Goal: Task Accomplishment & Management: Complete application form

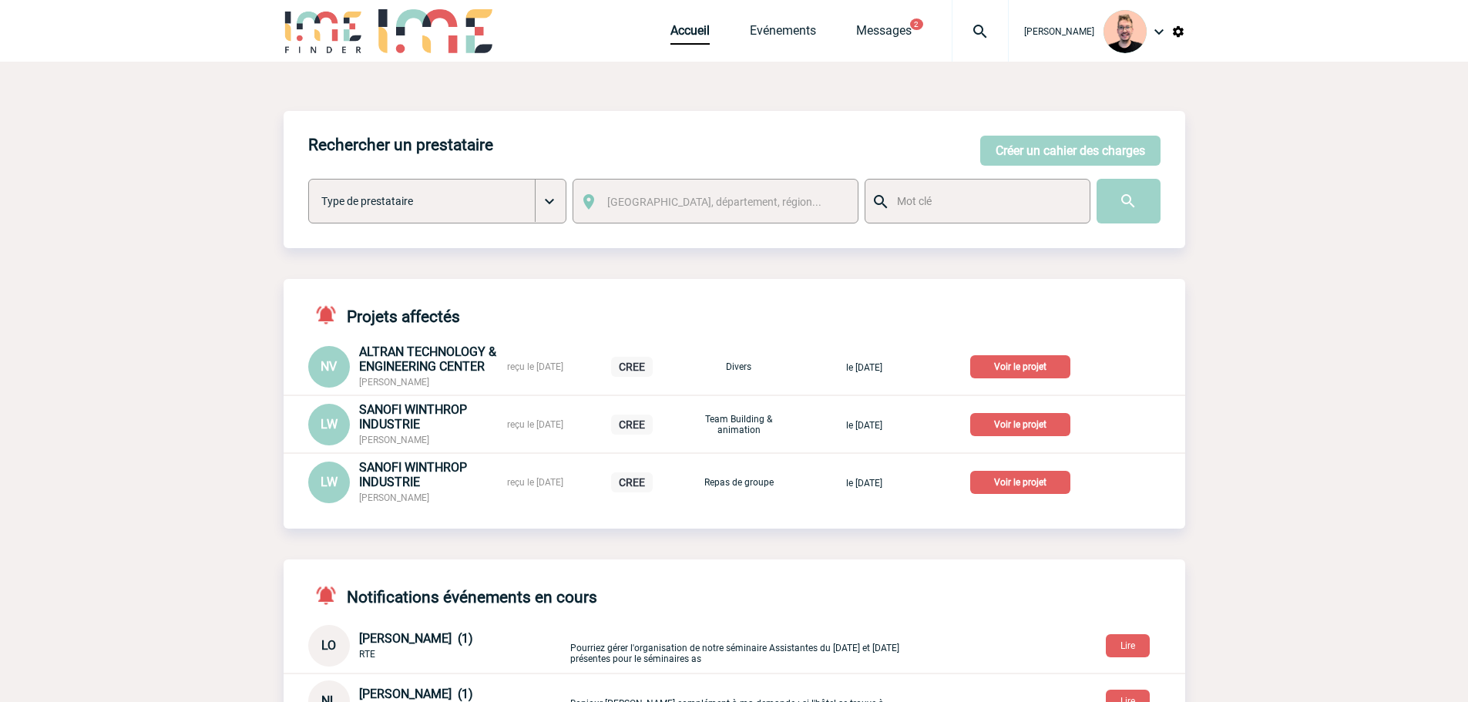
click at [953, 24] on img at bounding box center [980, 31] width 55 height 18
type input "2000425667"
select select "25168"
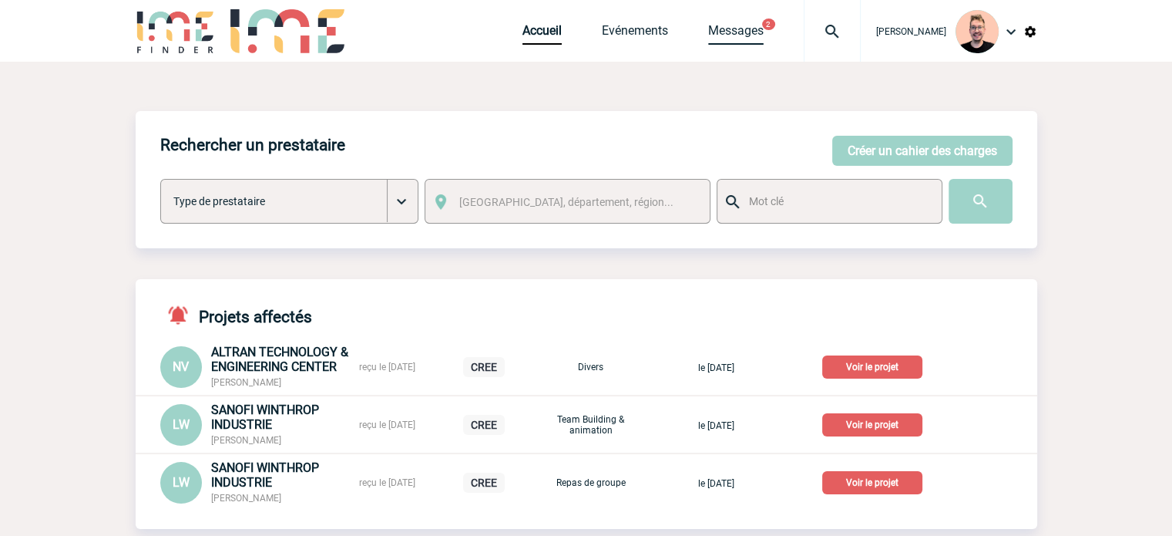
click at [708, 30] on link "Messages" at bounding box center [735, 34] width 55 height 22
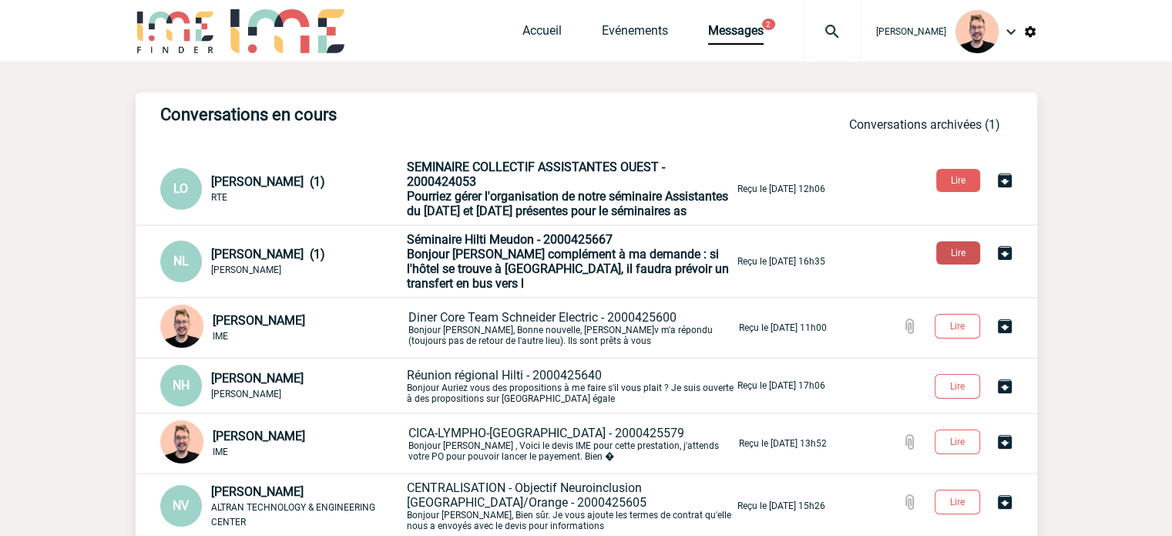
click at [971, 255] on button "Lire" at bounding box center [958, 252] width 44 height 23
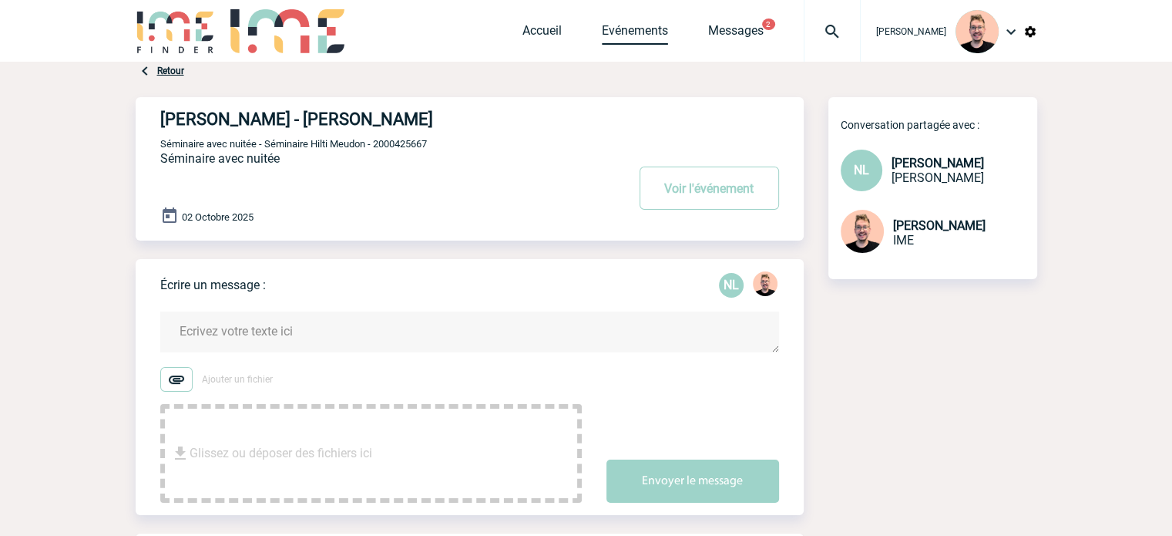
click at [602, 31] on link "Evénements" at bounding box center [635, 34] width 66 height 22
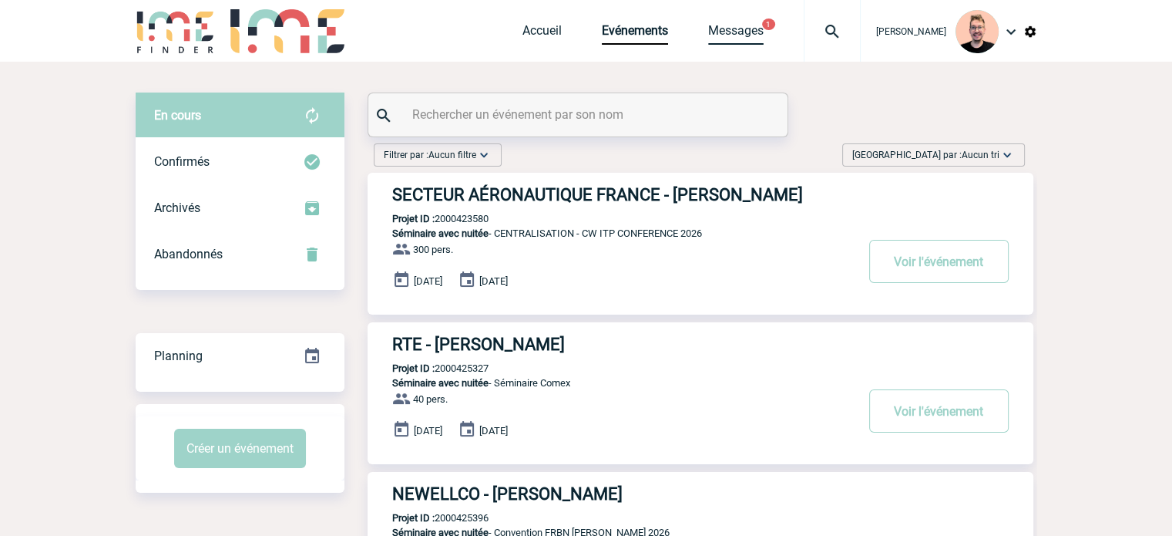
click at [724, 32] on link "Messages" at bounding box center [735, 34] width 55 height 22
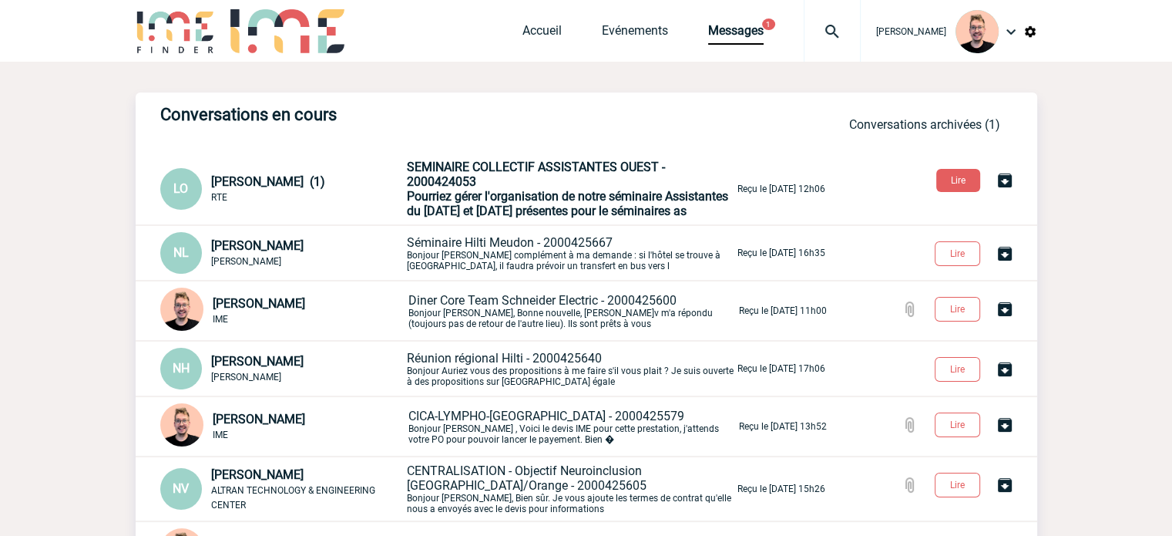
click at [248, 185] on span "Laetitia OLIVIER (1)" at bounding box center [268, 181] width 114 height 15
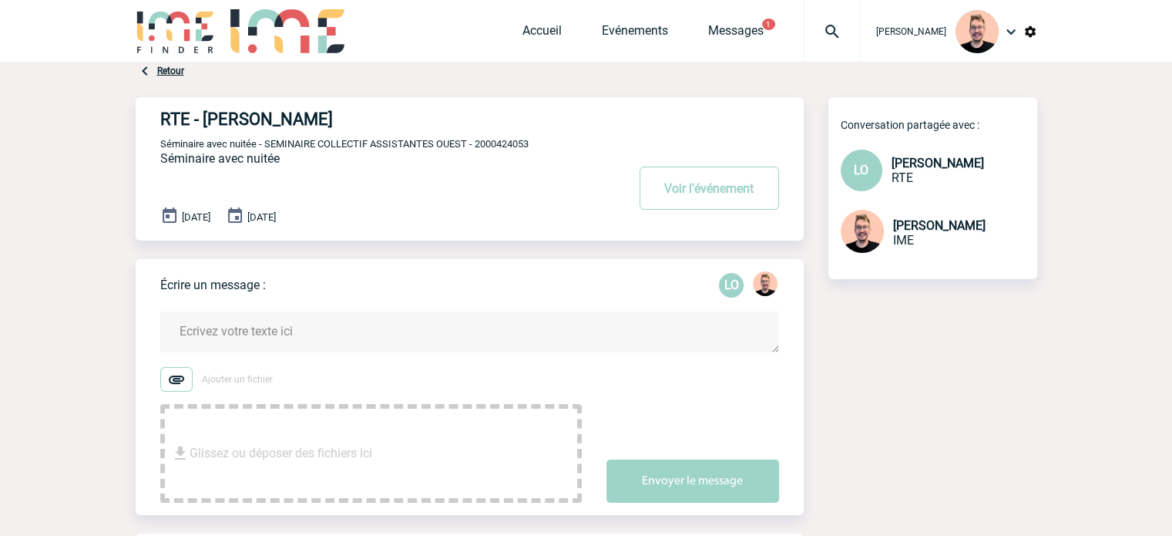
click at [518, 145] on span "Séminaire avec nuitée - SEMINAIRE COLLECTIF ASSISTANTES OUEST - 2000424053" at bounding box center [344, 144] width 368 height 12
copy span "2000424053"
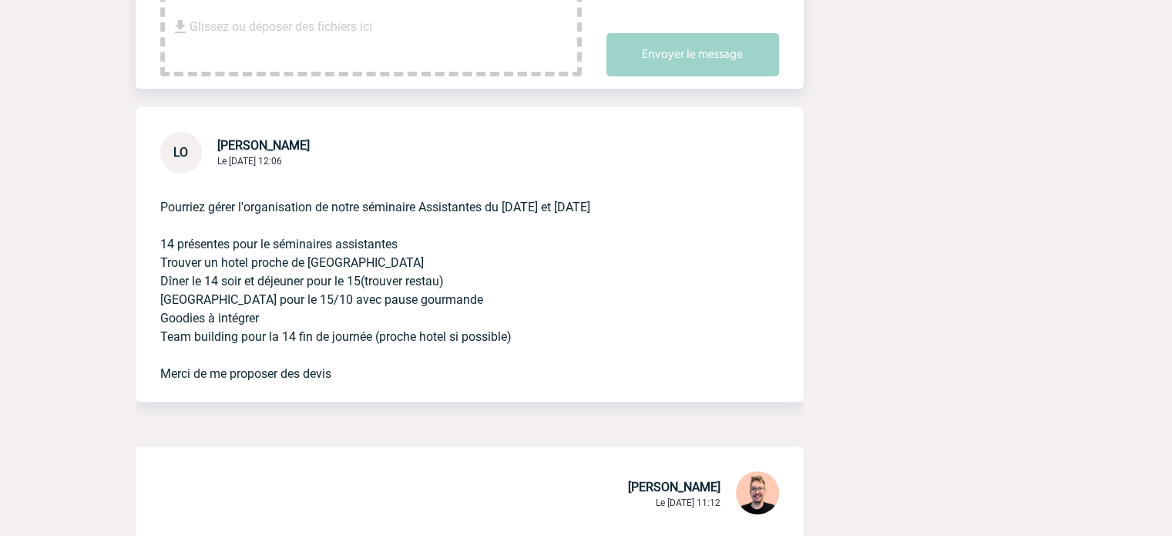
scroll to position [539, 0]
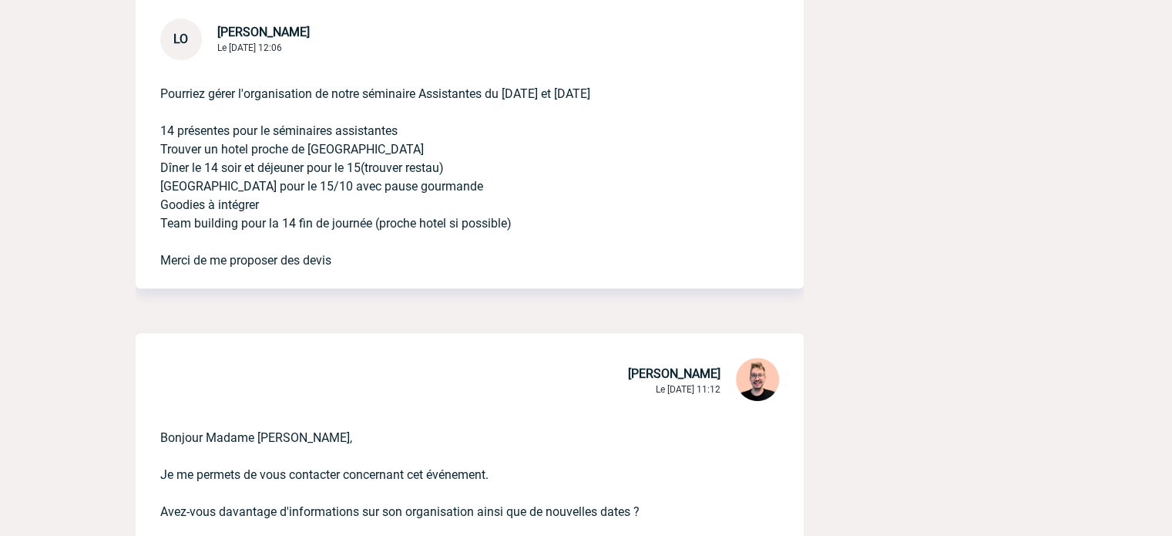
drag, startPoint x: 511, startPoint y: 230, endPoint x: 159, endPoint y: 99, distance: 375.5
click at [159, 99] on div "Pourriez gérer l'organisation de notre séminaire Assistantes du 14 et 15 octobr…" at bounding box center [470, 174] width 668 height 228
copy p "Pourriez gérer l'organisation de notre séminaire Assistantes du 14 et 15 octobr…"
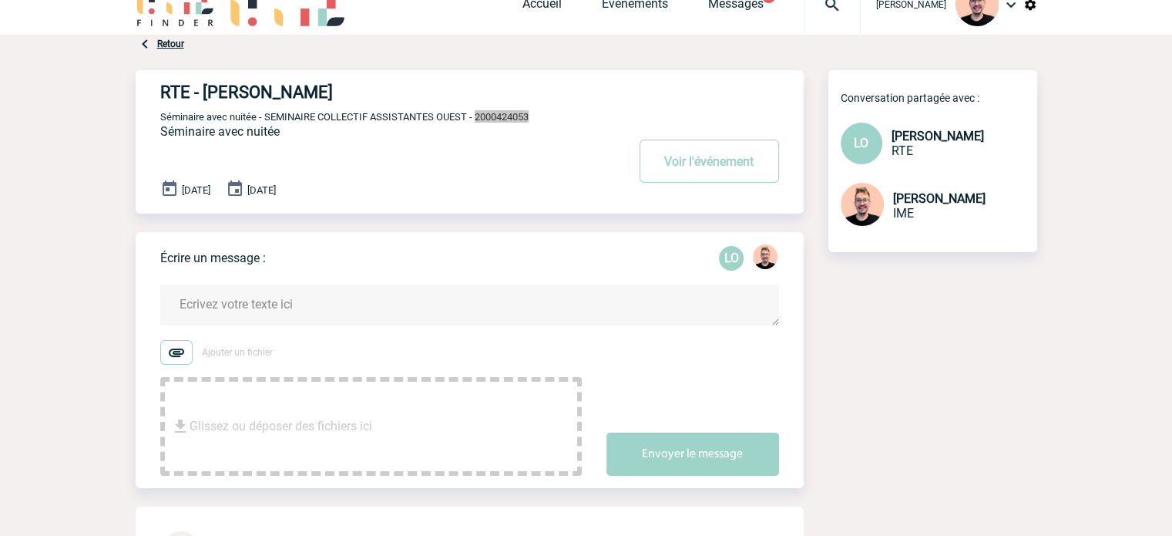
scroll to position [0, 0]
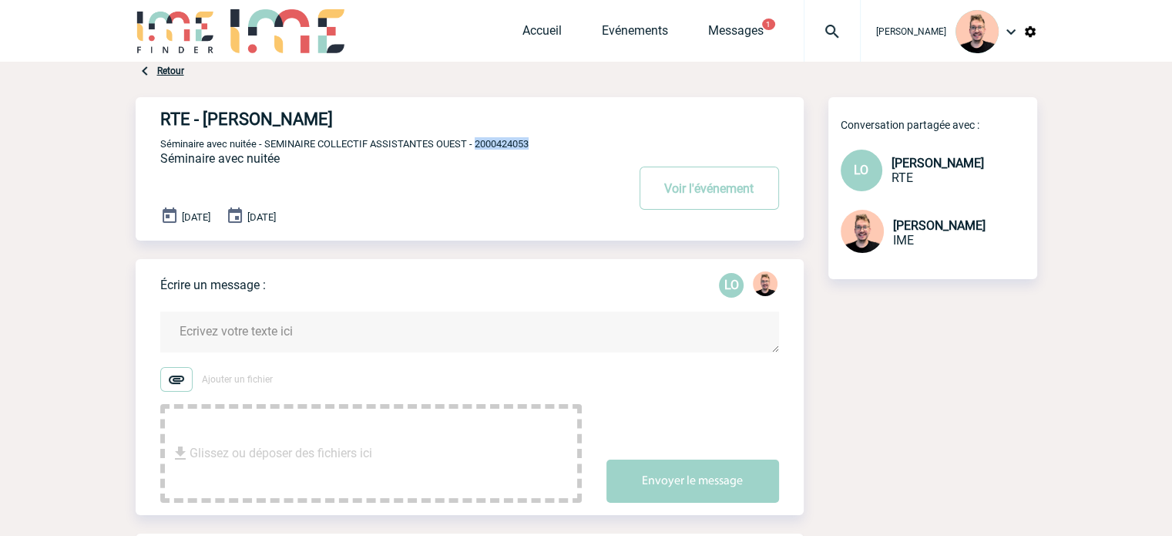
click at [170, 33] on img at bounding box center [176, 31] width 80 height 44
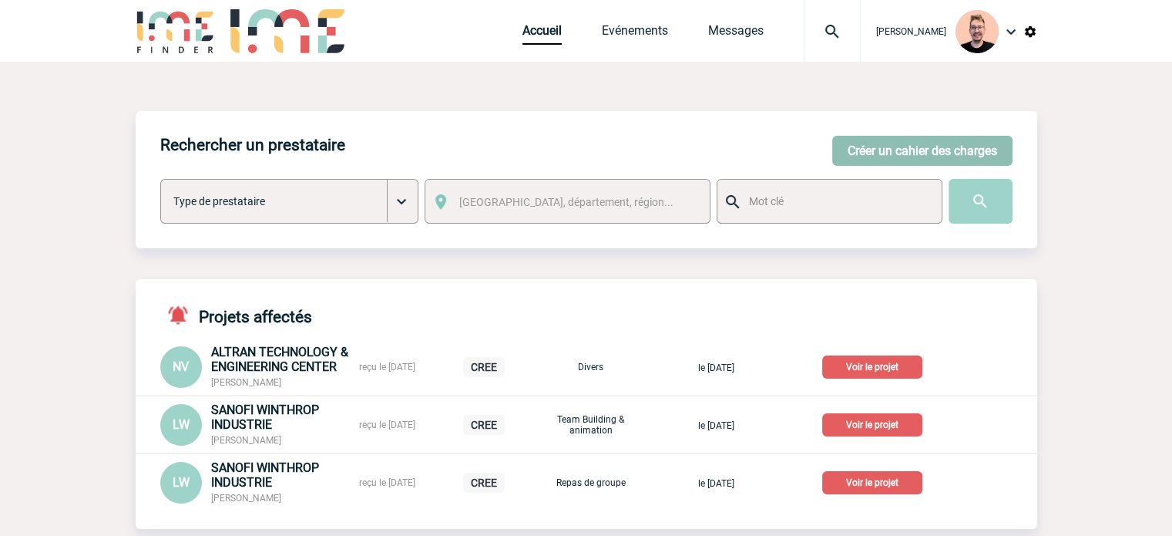
click at [924, 160] on button "Créer un cahier des charges" at bounding box center [922, 151] width 180 height 30
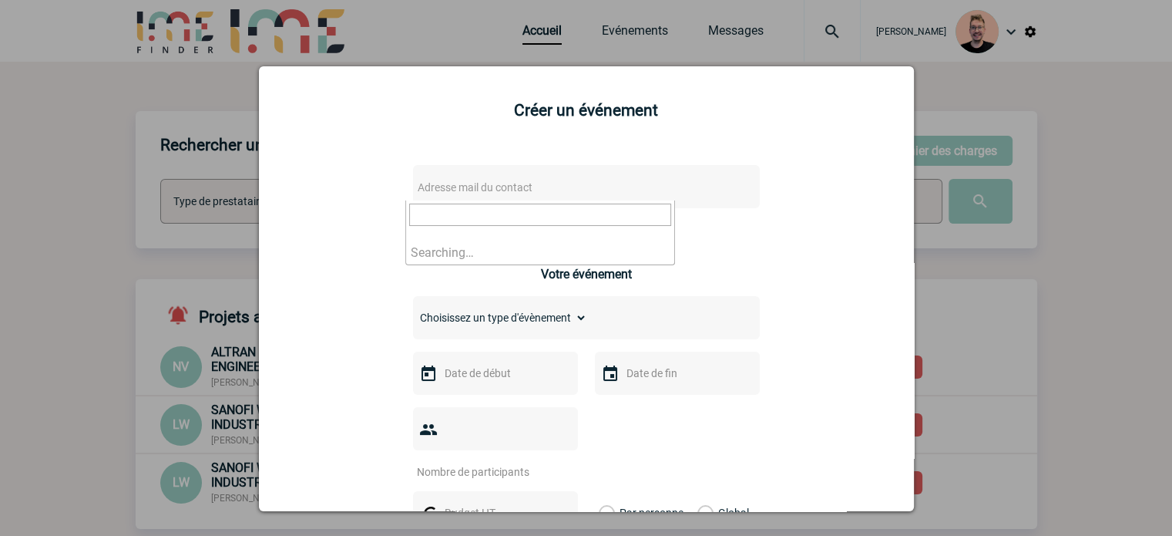
click at [488, 196] on span "Adresse mail du contact" at bounding box center [547, 187] width 270 height 22
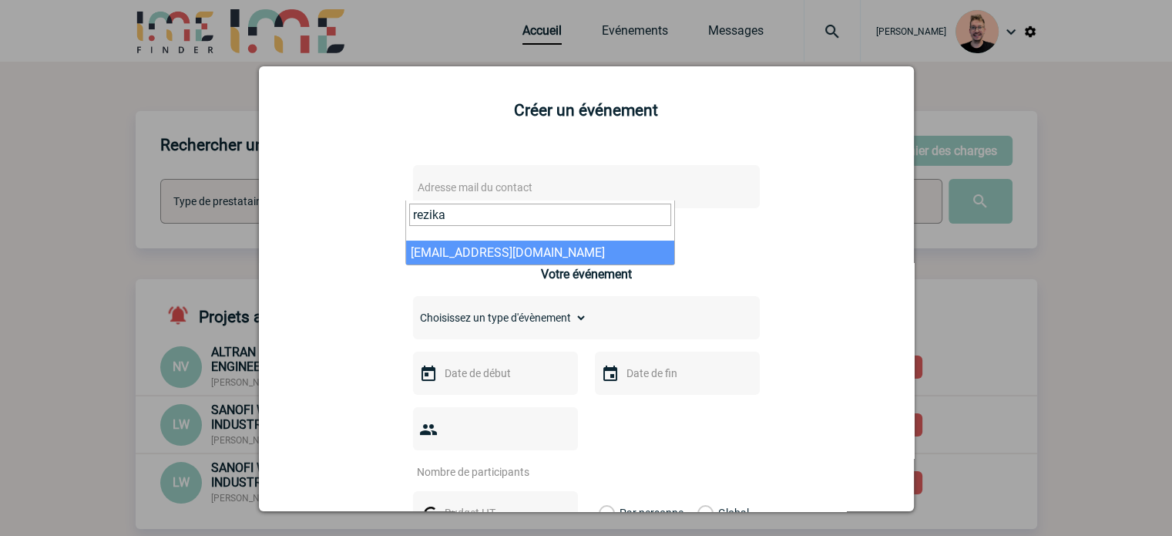
type input "rezika"
select select "126791"
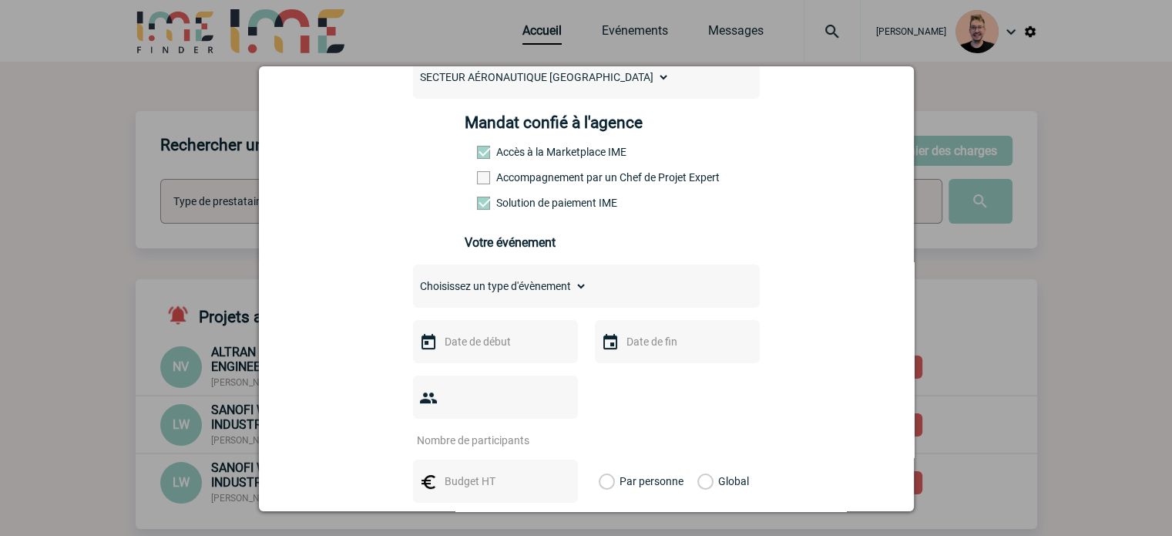
scroll to position [308, 0]
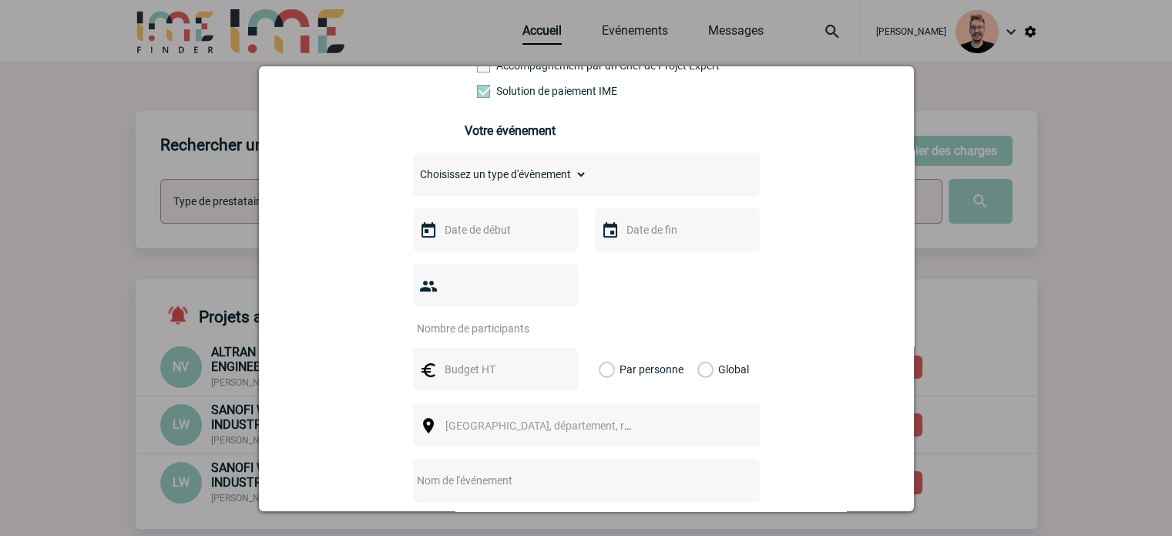
click at [511, 183] on select "Choisissez un type d'évènement Séminaire avec nuitée Séminaire sans nuitée Repa…" at bounding box center [500, 174] width 174 height 22
click at [413, 168] on select "Choisissez un type d'évènement Séminaire avec nuitée Séminaire sans nuitée Repa…" at bounding box center [500, 174] width 174 height 22
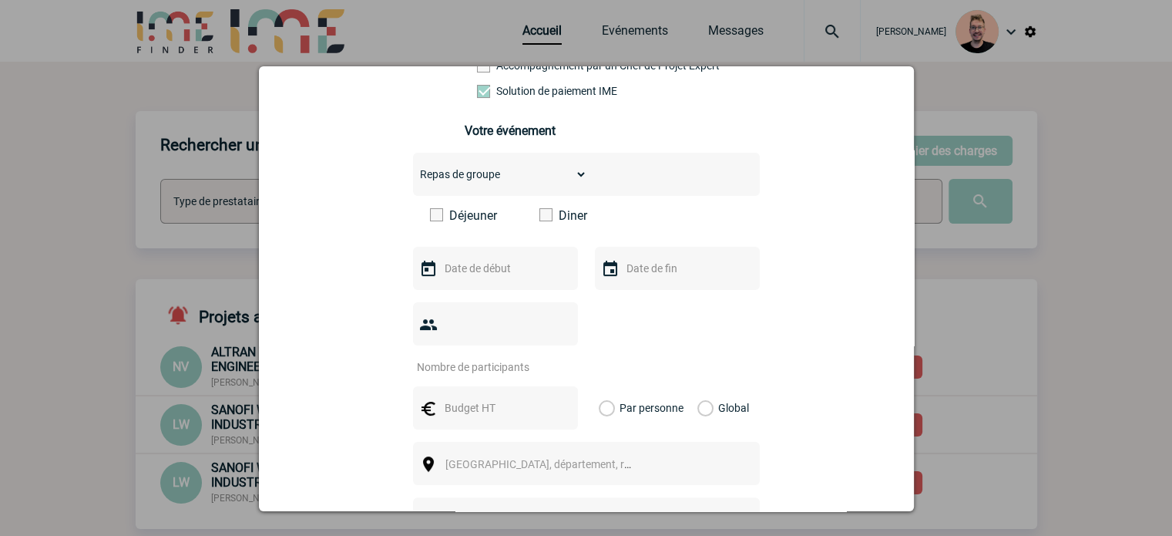
click at [484, 172] on select "Choisissez un type d'évènement Séminaire avec nuitée Séminaire sans nuitée Repa…" at bounding box center [500, 174] width 174 height 22
select select "4"
click at [413, 168] on select "Choisissez un type d'évènement Séminaire avec nuitée Séminaire sans nuitée Repa…" at bounding box center [500, 174] width 174 height 22
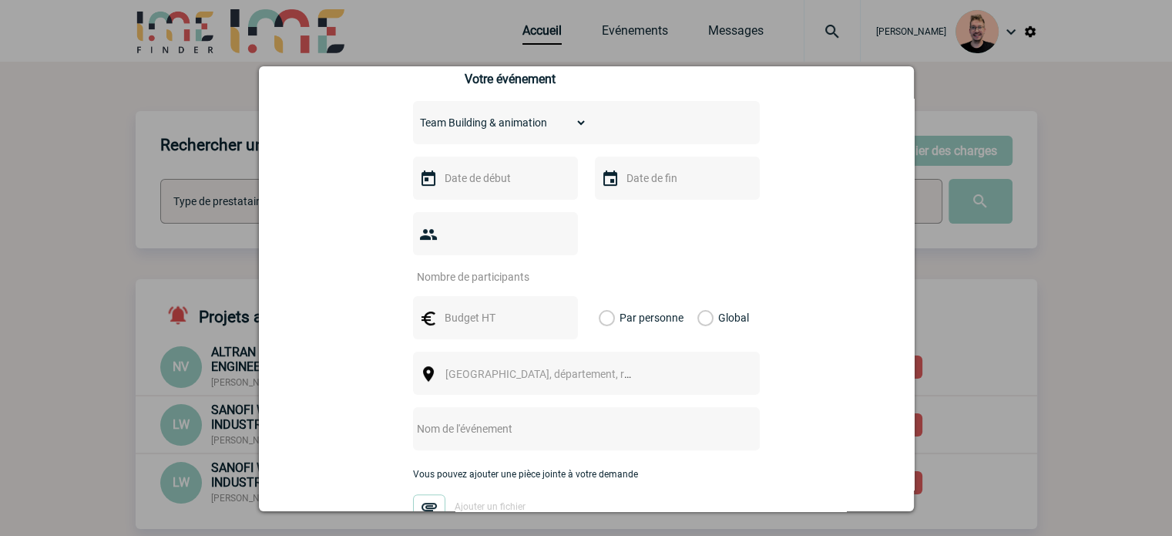
scroll to position [385, 0]
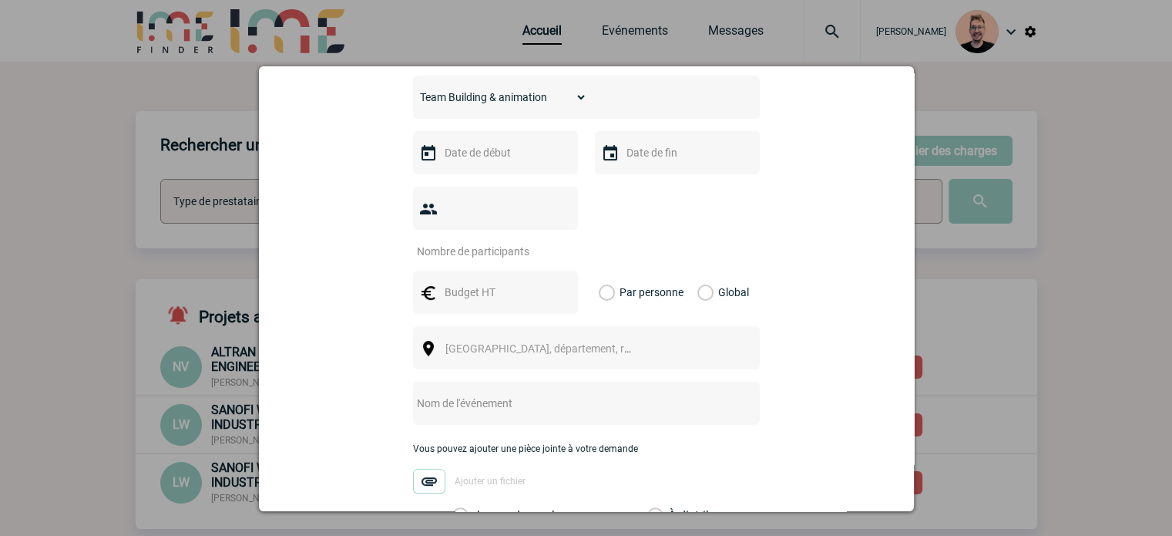
click at [466, 169] on div at bounding box center [495, 152] width 165 height 43
click at [469, 163] on input "text" at bounding box center [494, 153] width 106 height 20
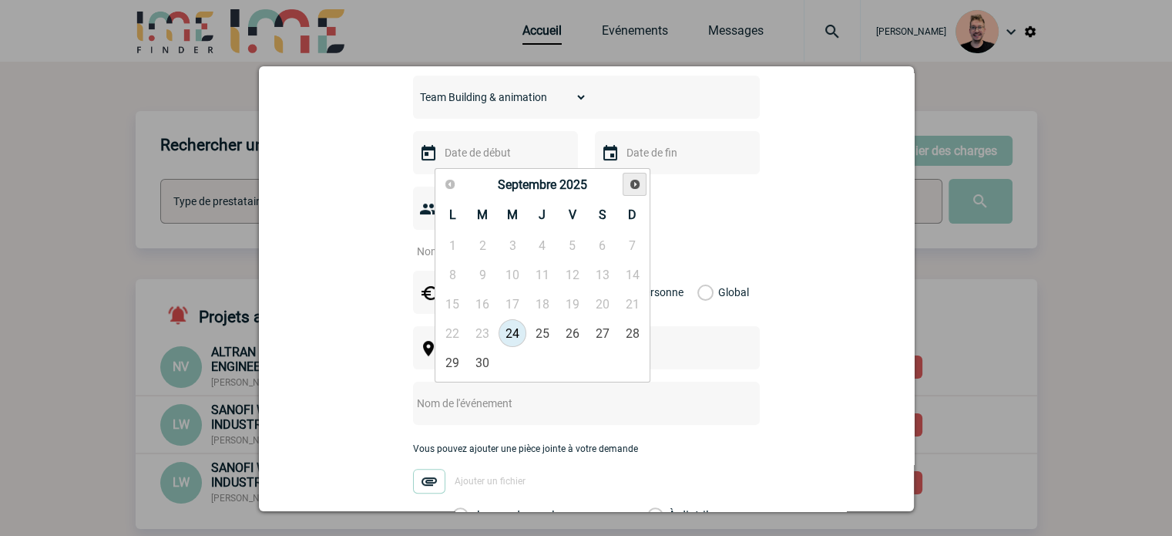
click at [633, 185] on span "Suivant" at bounding box center [635, 184] width 12 height 12
click at [459, 309] on link "15" at bounding box center [452, 304] width 29 height 28
type input "15-12-2025"
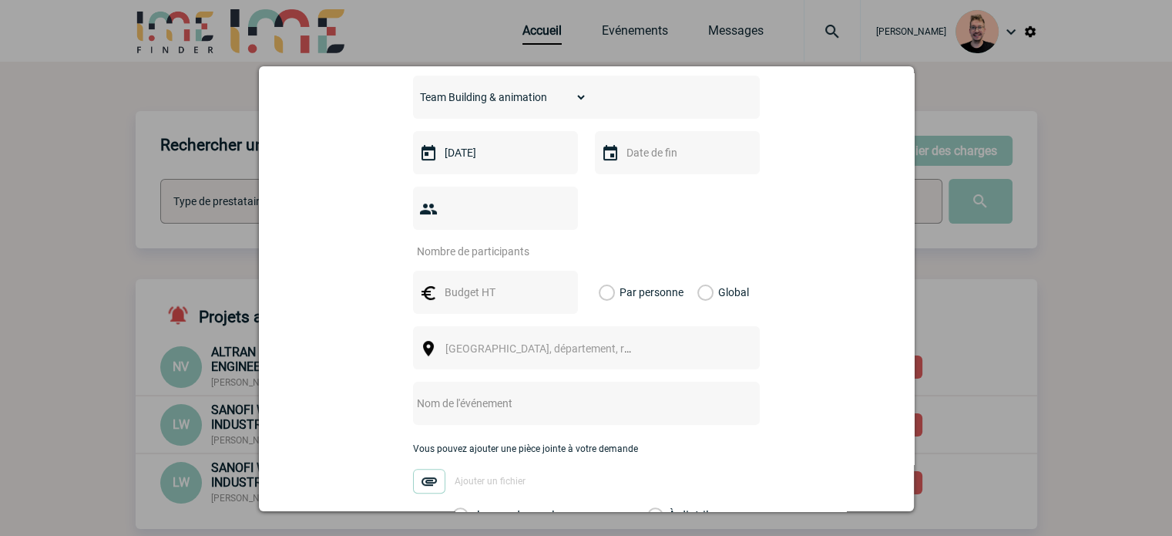
click at [645, 156] on input "text" at bounding box center [676, 153] width 106 height 20
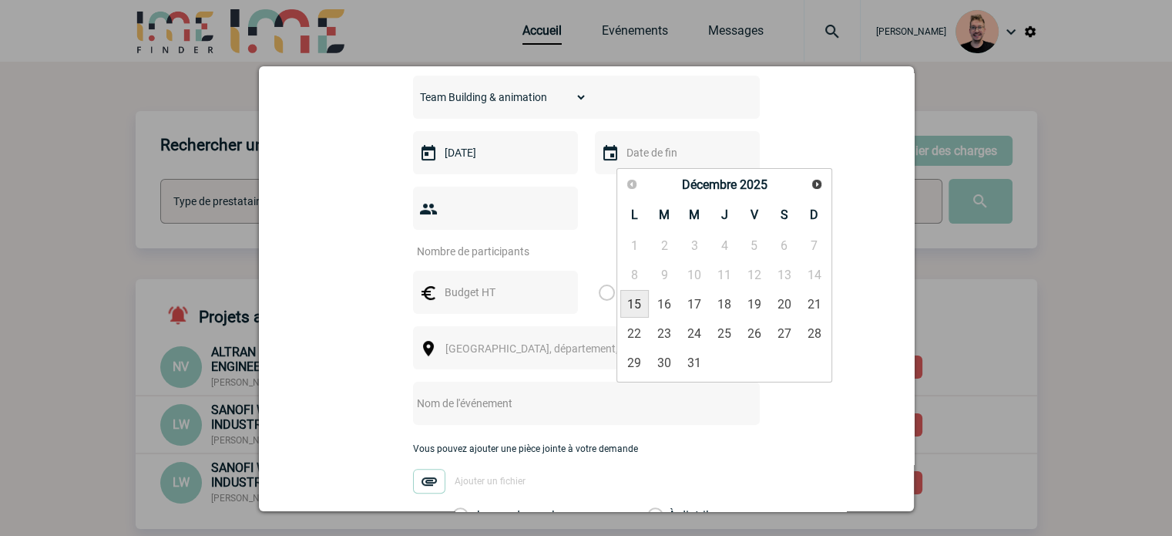
click at [643, 304] on link "15" at bounding box center [634, 304] width 29 height 28
type input "15-12-2025"
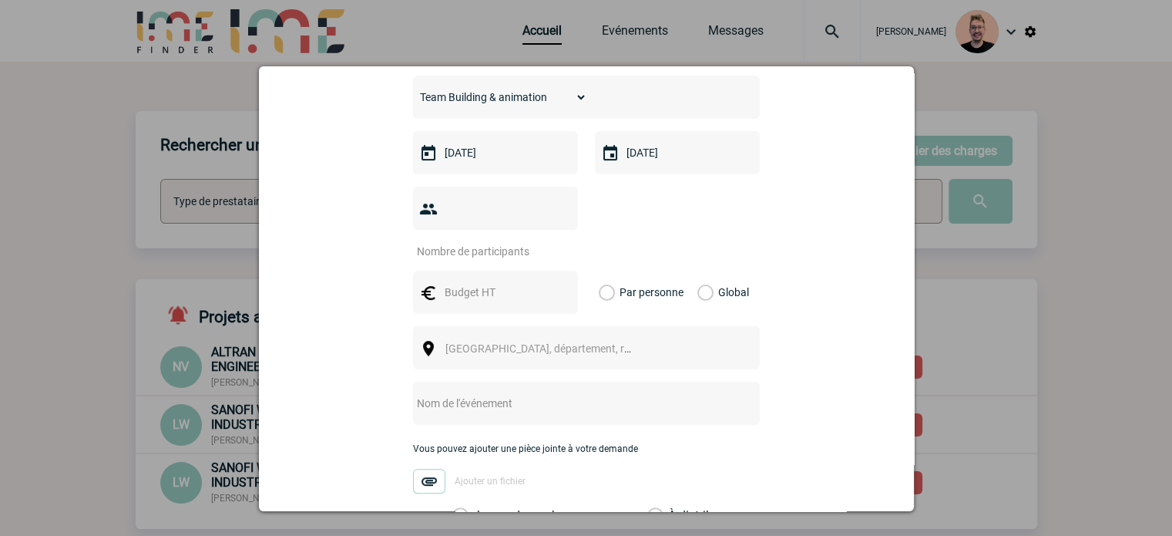
click at [509, 241] on input "number" at bounding box center [485, 251] width 145 height 20
type input "55"
click at [462, 282] on input "text" at bounding box center [494, 292] width 106 height 20
type input "4500"
click at [700, 270] on label "Global" at bounding box center [702, 291] width 10 height 43
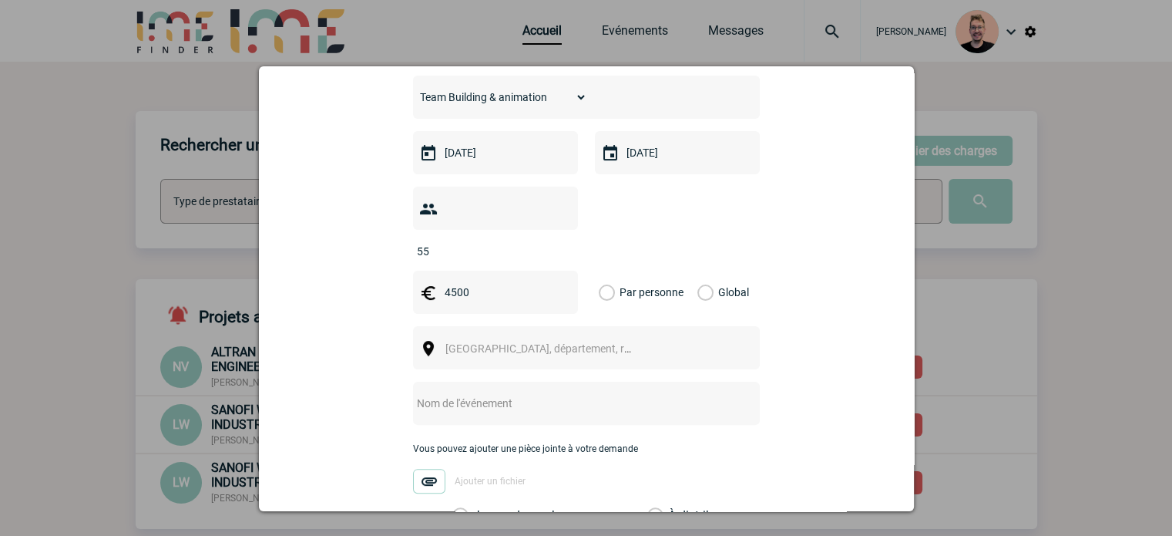
click at [0, 0] on input "Global" at bounding box center [0, 0] width 0 height 0
click at [504, 338] on span "Ville, département, région..." at bounding box center [545, 349] width 212 height 22
type input "p"
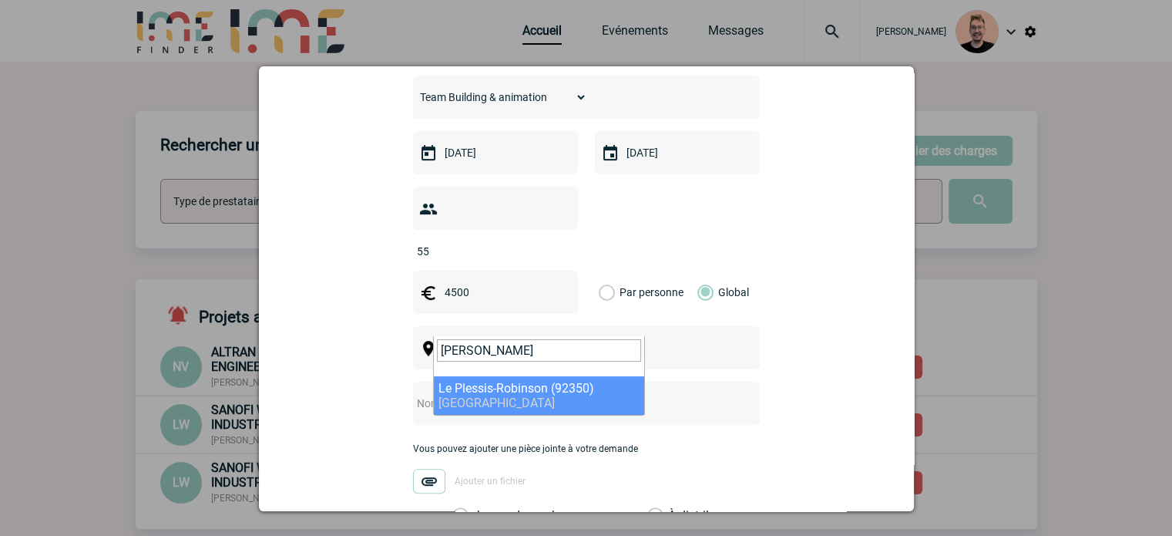
type input "plessis rob"
select select "52"
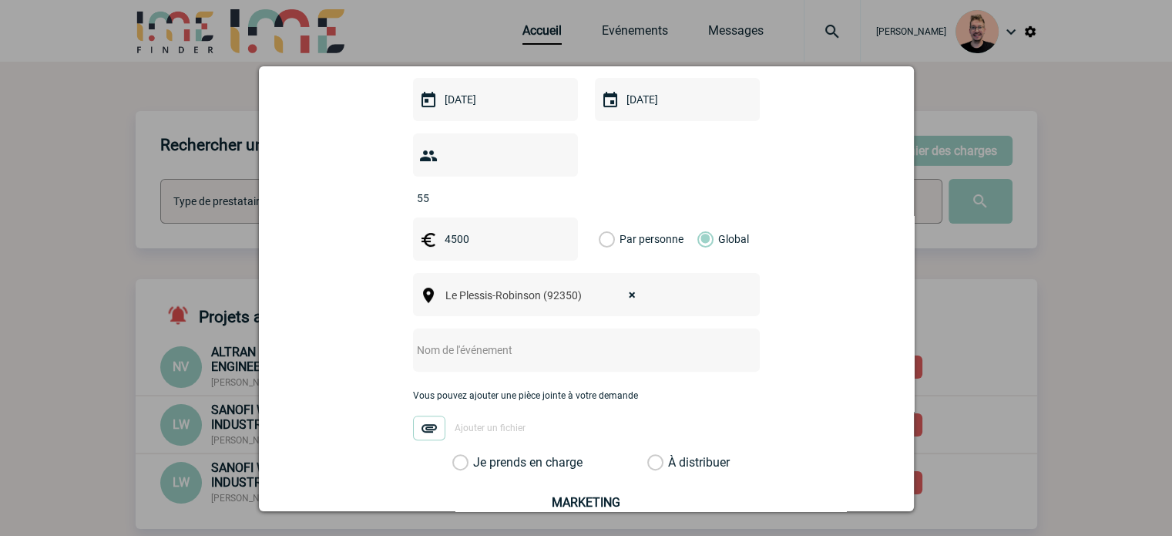
scroll to position [462, 0]
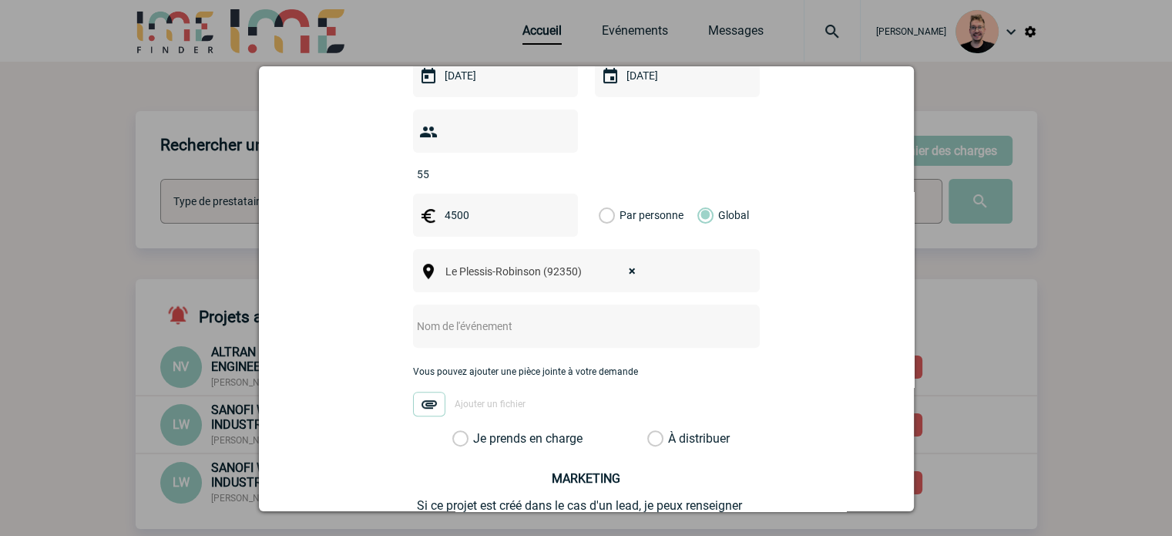
click at [434, 316] on input "text" at bounding box center [566, 326] width 306 height 20
paste input "Teambuilding S&M de fin d'année"
type input "Teambuilding S&M de fin d'année"
click at [479, 431] on label "Je prends en charge" at bounding box center [465, 438] width 26 height 15
click at [0, 0] on input "Je prends en charge" at bounding box center [0, 0] width 0 height 0
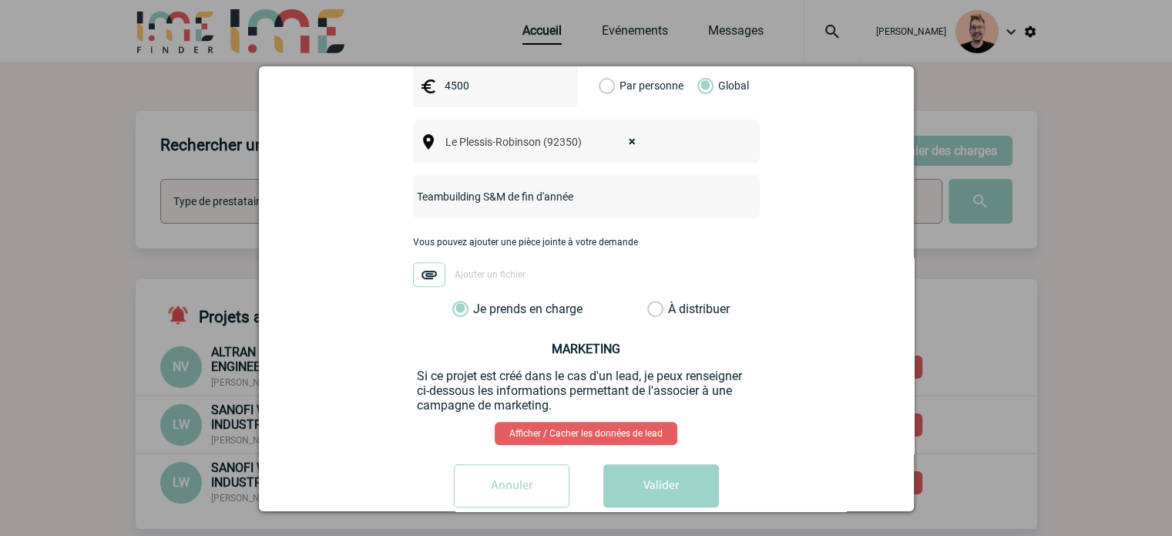
scroll to position [600, 0]
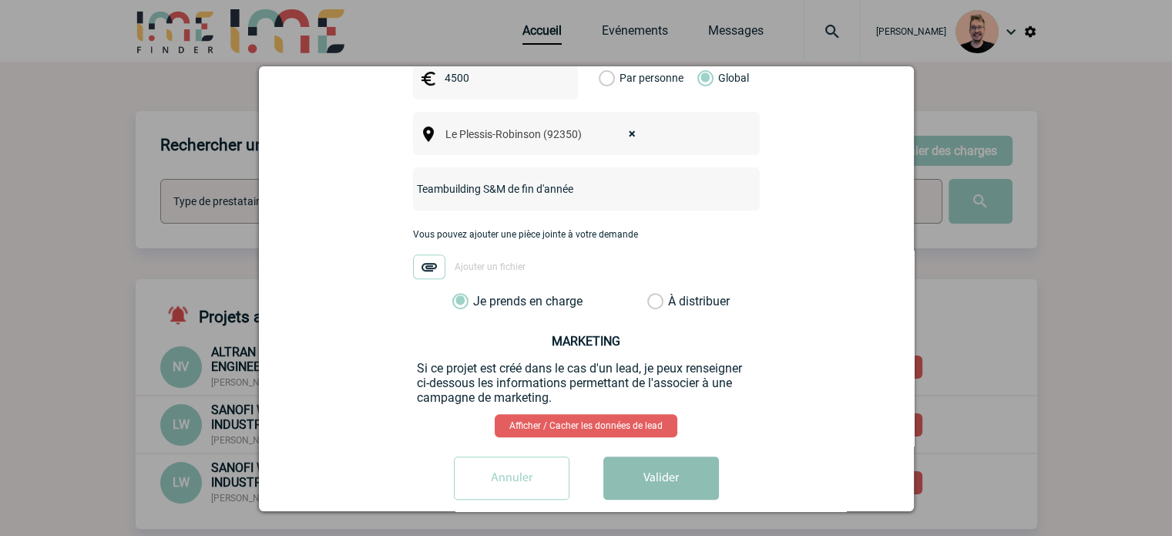
click at [660, 456] on button "Valider" at bounding box center [661, 477] width 116 height 43
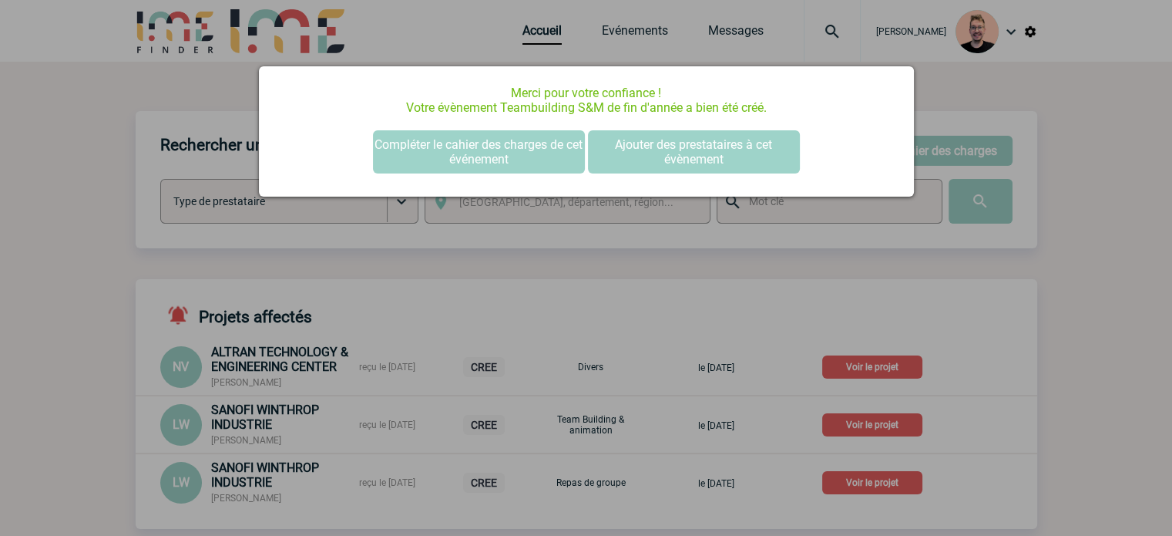
scroll to position [0, 0]
click at [439, 153] on button "Compléter le cahier des charges de cet événement" at bounding box center [479, 151] width 212 height 43
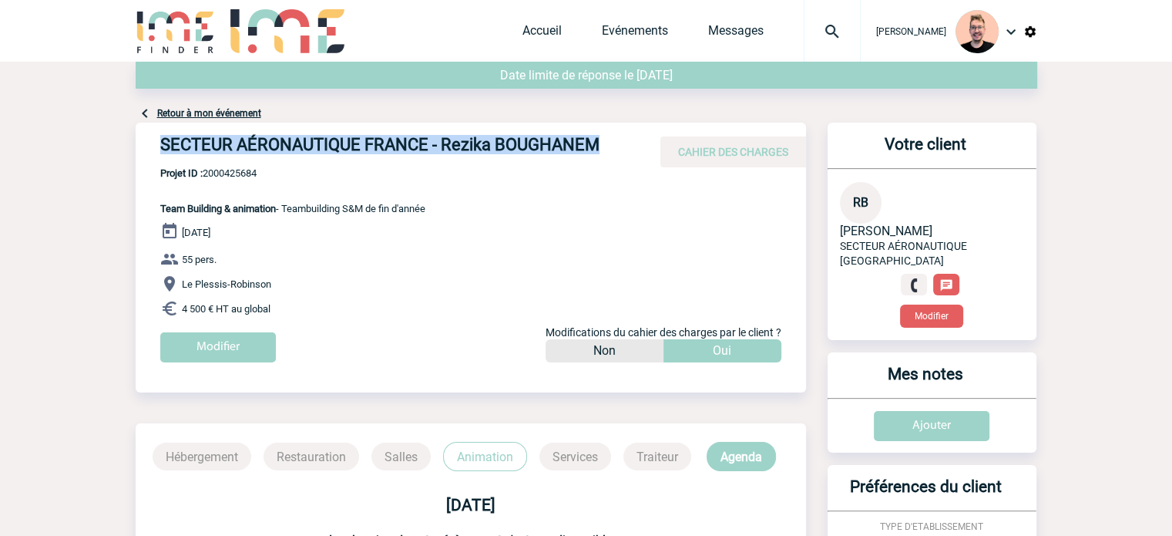
drag, startPoint x: 595, startPoint y: 143, endPoint x: 155, endPoint y: 146, distance: 440.0
click at [155, 146] on div "SECTEUR AÉRONAUTIQUE FRANCE - Rezika BOUGHANEM CAHIER DES CHARGES" at bounding box center [471, 145] width 670 height 45
copy h4 "SECTEUR AÉRONAUTIQUE FRANCE - Rezika BOUGHANEM"
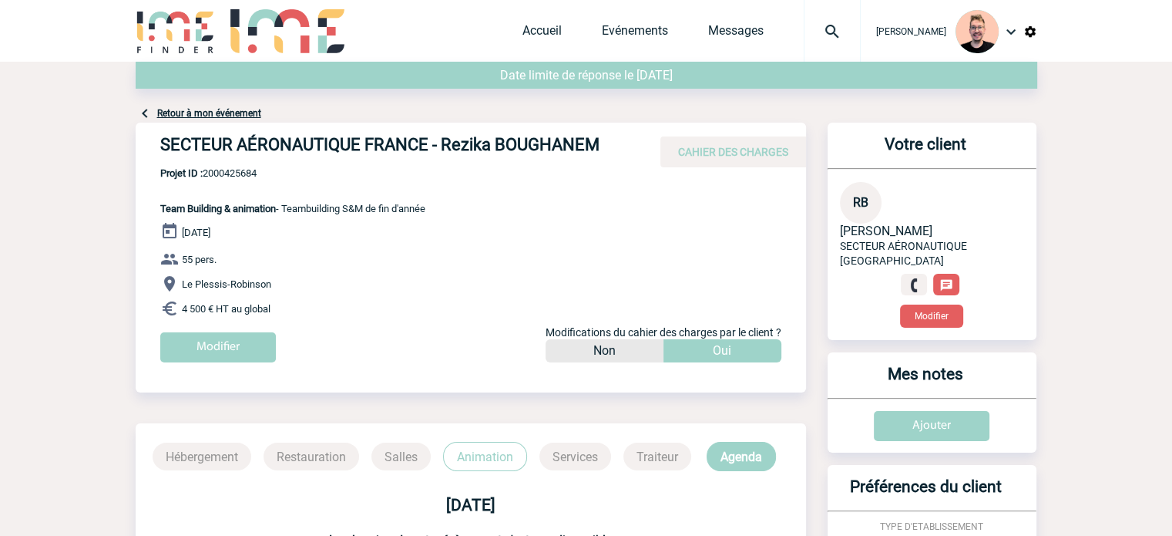
click at [211, 175] on span "Projet ID : 2000425684" at bounding box center [292, 173] width 265 height 12
copy span "2000425684"
click at [265, 185] on p "Projet ID : 2000425684 Team Building & animation - Teambuilding S&M de fin d'an…" at bounding box center [281, 190] width 290 height 47
click at [234, 167] on span "Projet ID : 2000425684" at bounding box center [292, 173] width 265 height 12
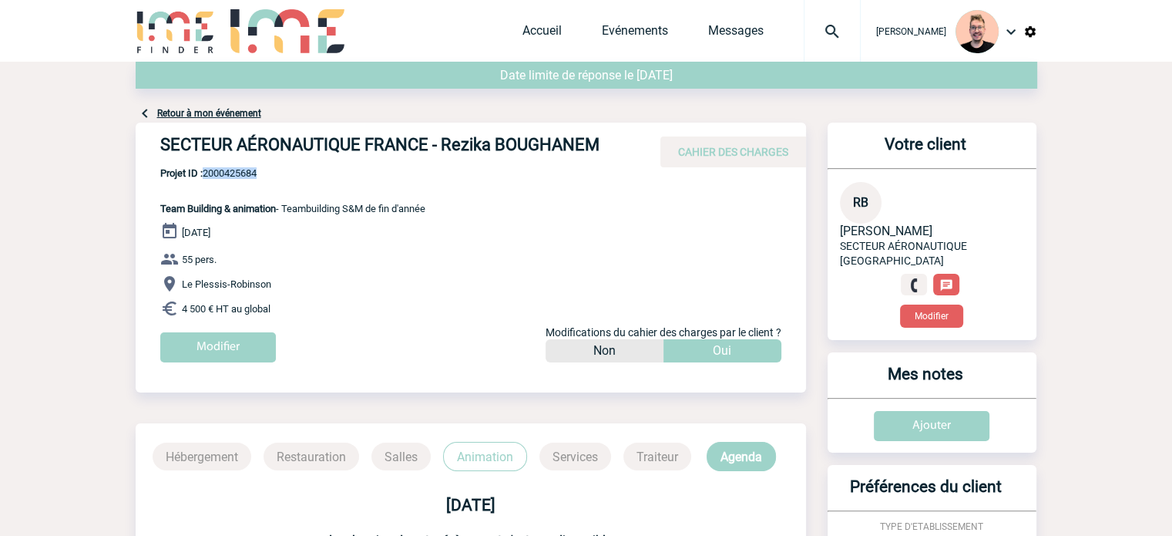
click at [234, 167] on span "Projet ID : 2000425684" at bounding box center [292, 173] width 265 height 12
copy span "2000425684"
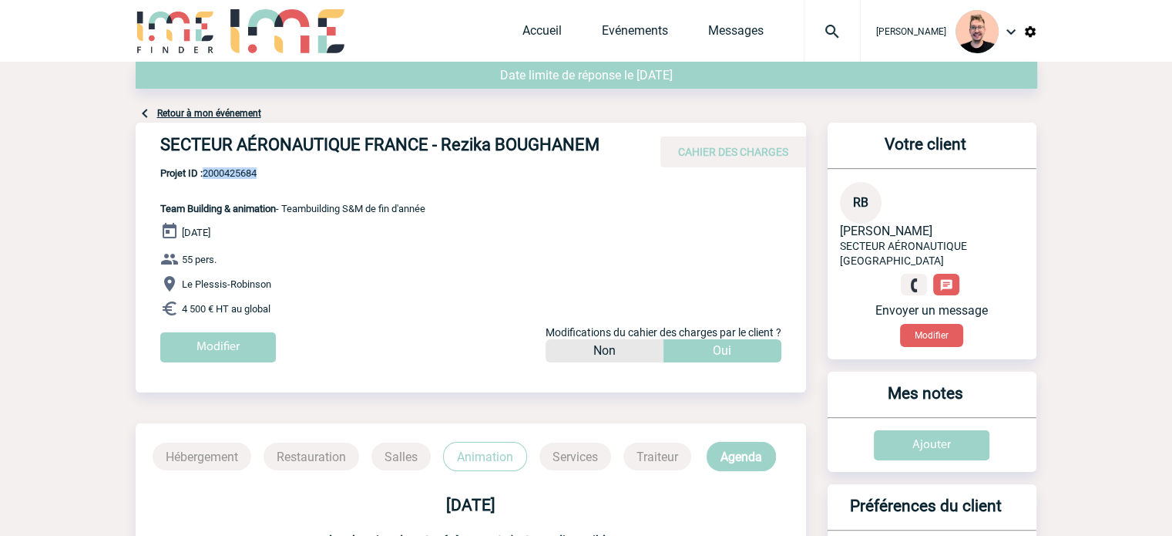
click at [811, 30] on img at bounding box center [832, 31] width 55 height 18
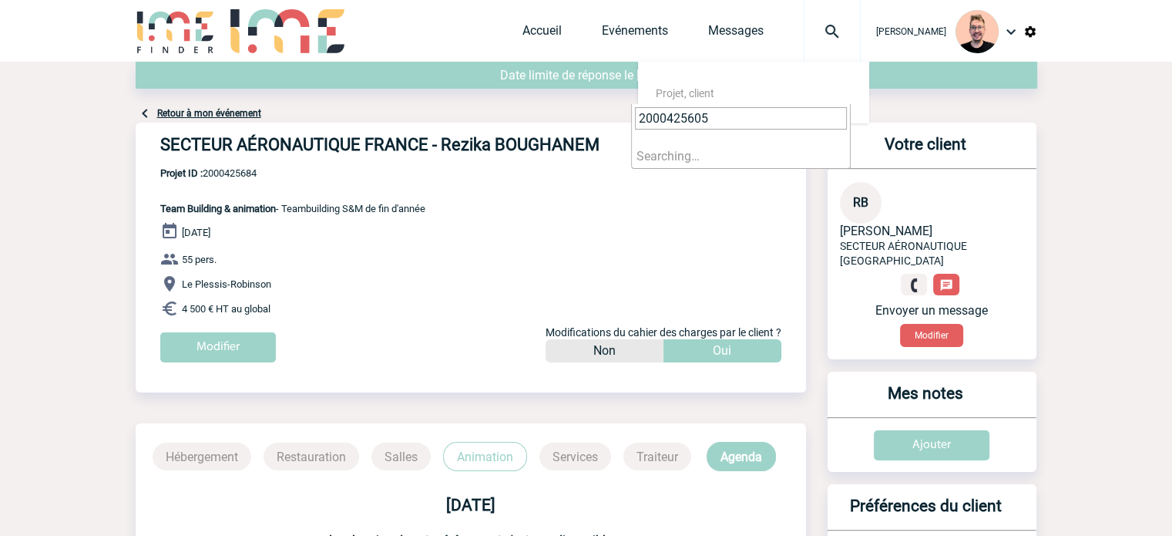
type input "2000425605"
select select "25106"
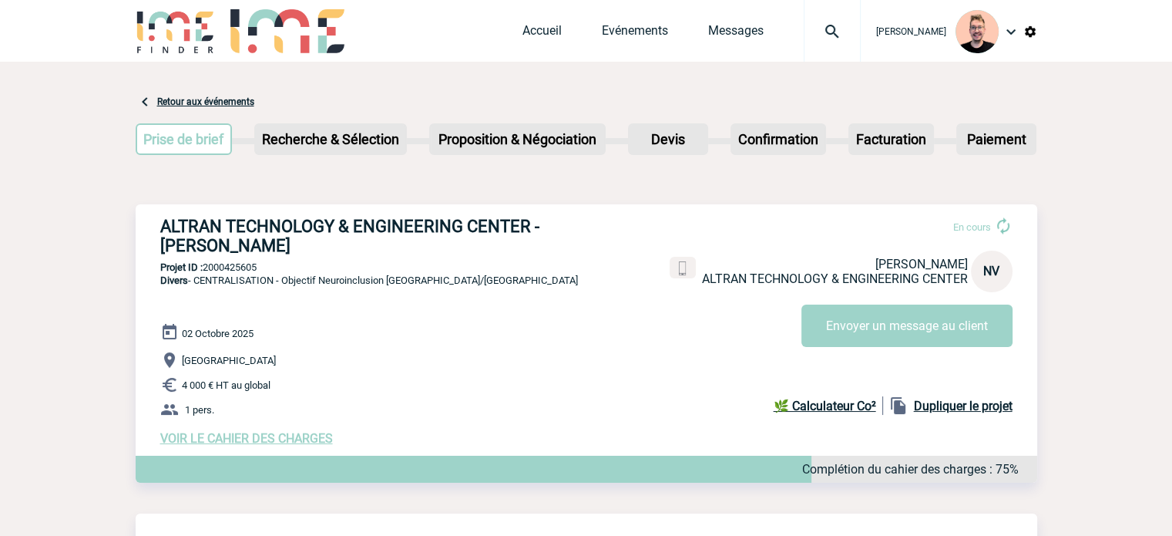
scroll to position [77, 0]
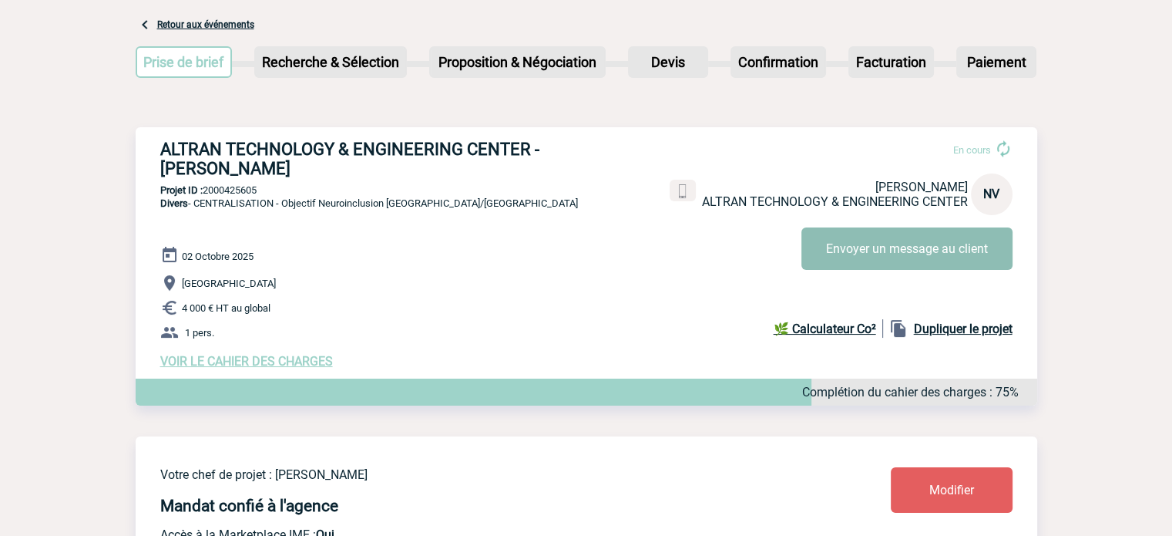
click at [871, 243] on button "Envoyer un message au client" at bounding box center [906, 248] width 211 height 42
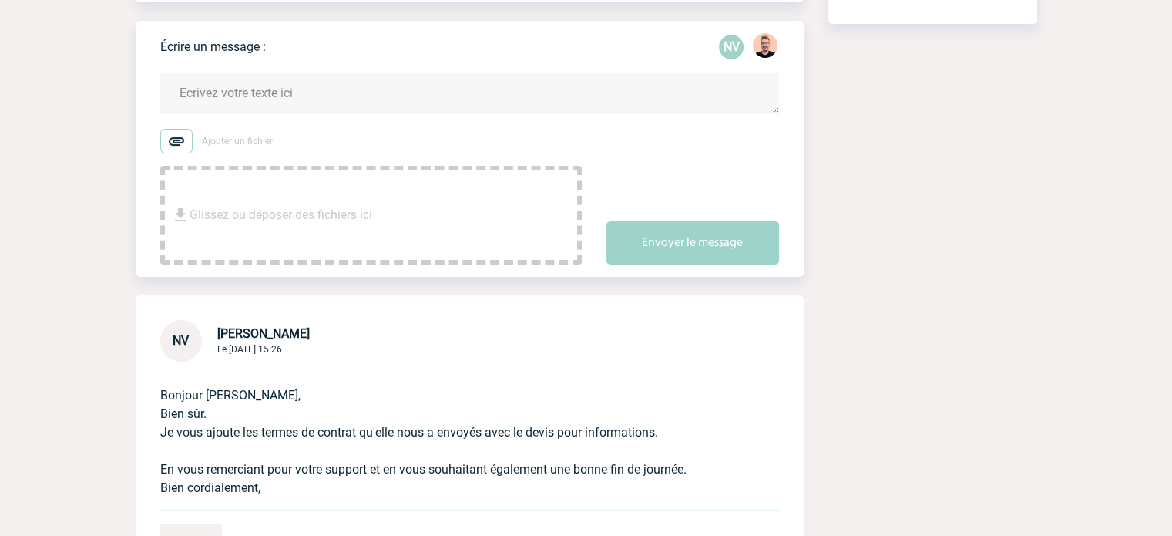
scroll to position [231, 0]
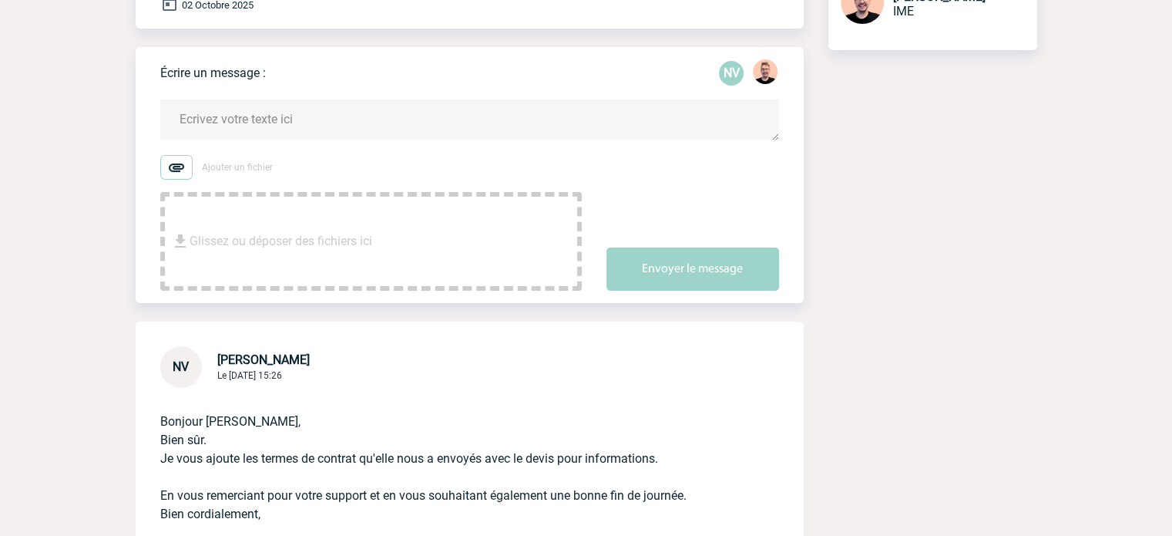
click at [237, 126] on textarea at bounding box center [469, 119] width 619 height 41
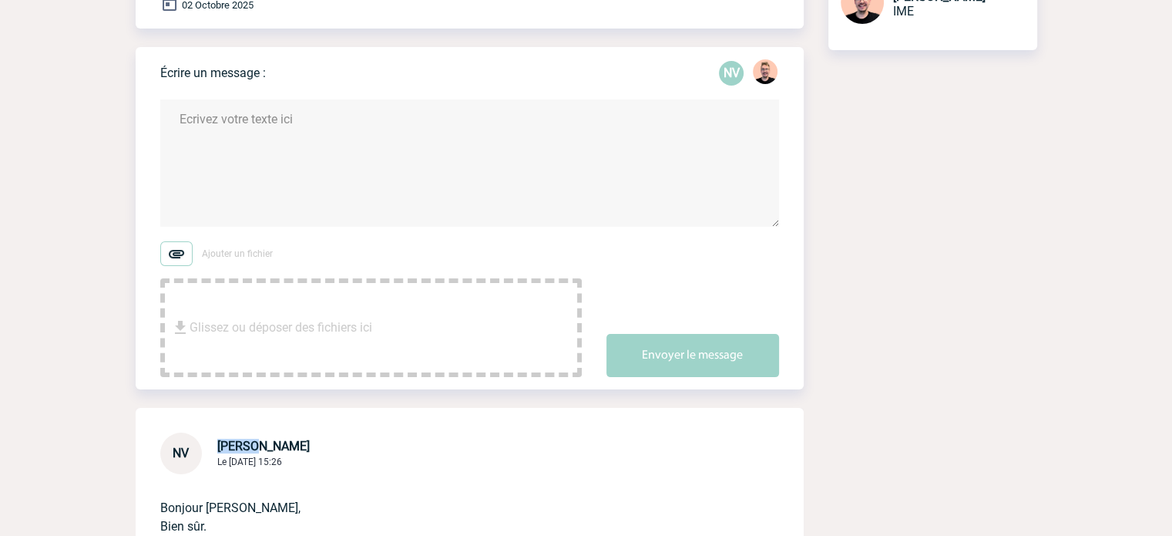
drag, startPoint x: 213, startPoint y: 443, endPoint x: 251, endPoint y: 445, distance: 37.8
click at [251, 445] on div "NV [PERSON_NAME] Le [DATE] 15:26" at bounding box center [235, 453] width 150 height 42
copy span "[PERSON_NAME]"
click at [239, 121] on textarea at bounding box center [469, 162] width 619 height 127
paste textarea "[PERSON_NAME]"
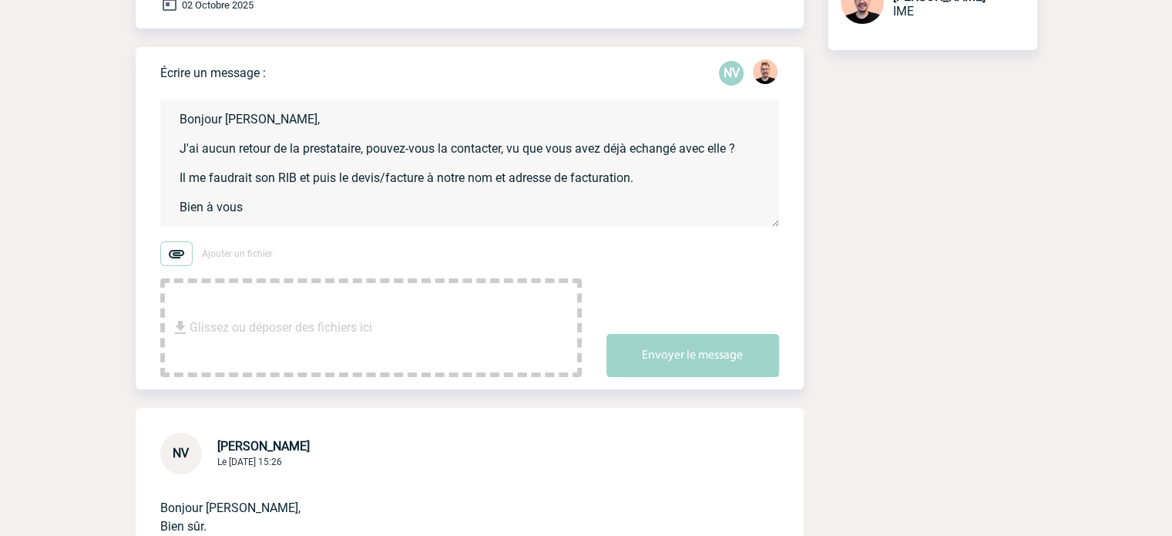
click at [644, 138] on textarea "Bonjour [PERSON_NAME], J'ai aucun retour de la prestataire, pouvez-vous la cont…" at bounding box center [469, 162] width 619 height 127
click at [647, 160] on textarea "Bonjour [PERSON_NAME], J'ai aucun retour de la prestataire, pouvez-vous la cont…" at bounding box center [469, 162] width 619 height 127
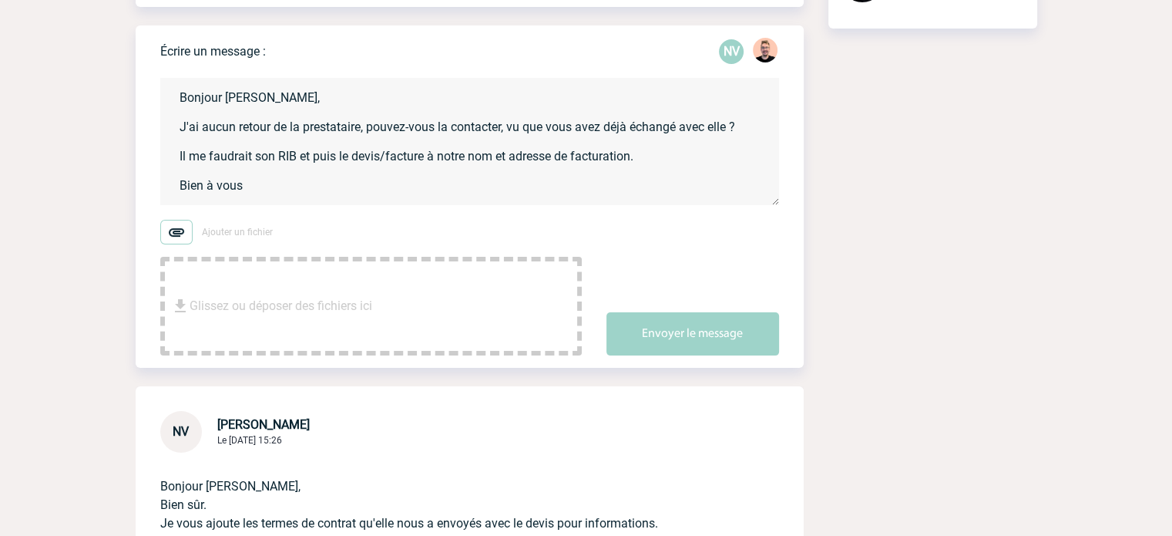
scroll to position [0, 0]
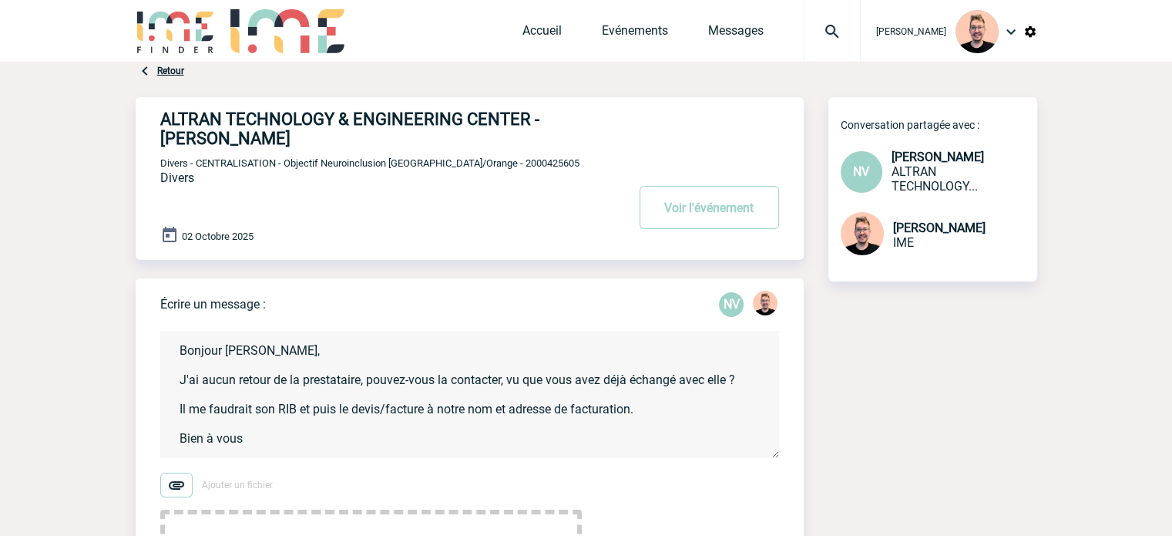
type textarea "Bonjour [PERSON_NAME], J'ai aucun retour de la prestataire, pouvez-vous la cont…"
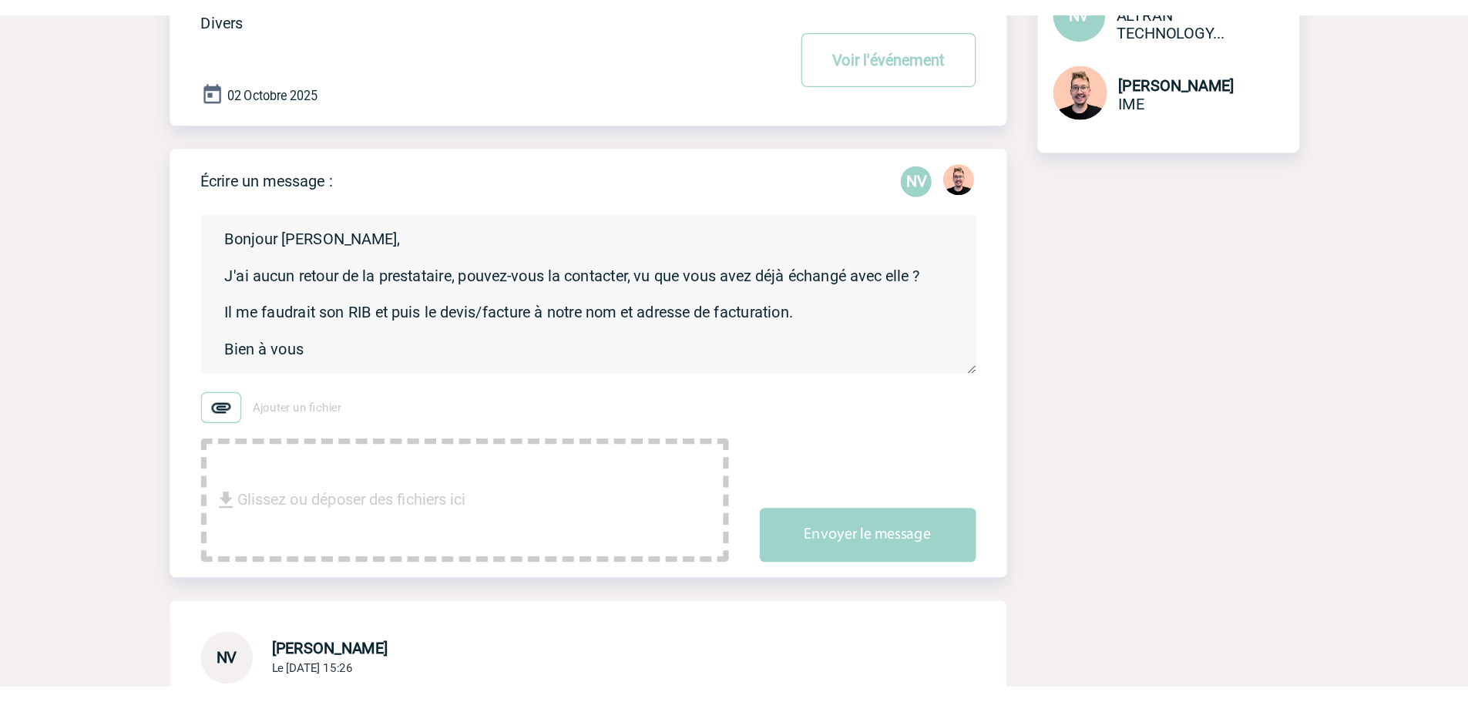
scroll to position [231, 0]
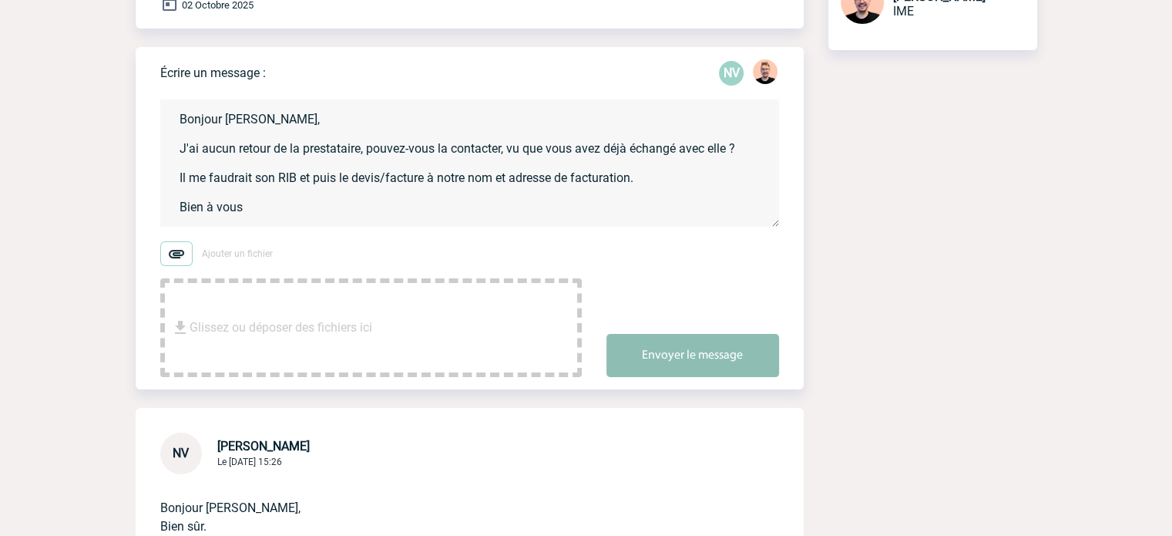
click at [647, 354] on button "Envoyer le message" at bounding box center [692, 355] width 173 height 43
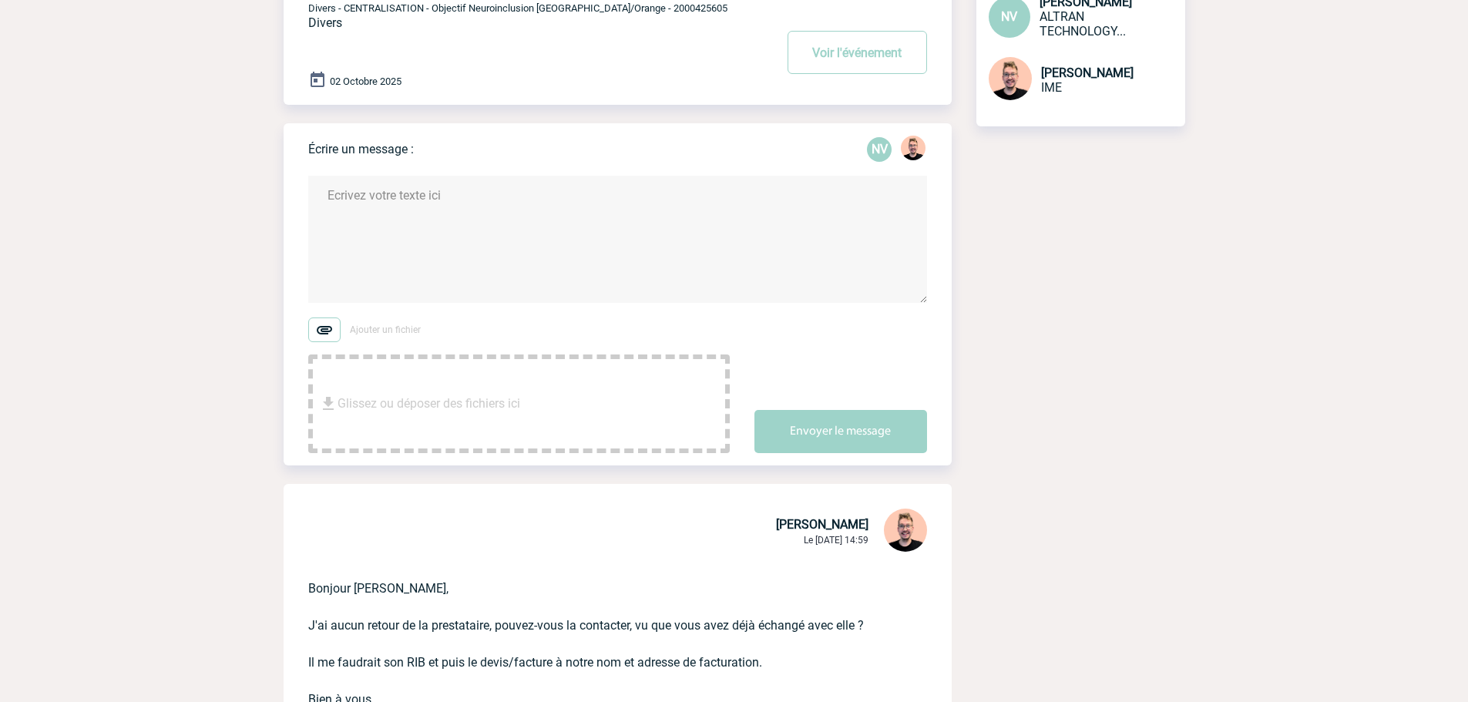
scroll to position [0, 0]
